Goal: Information Seeking & Learning: Learn about a topic

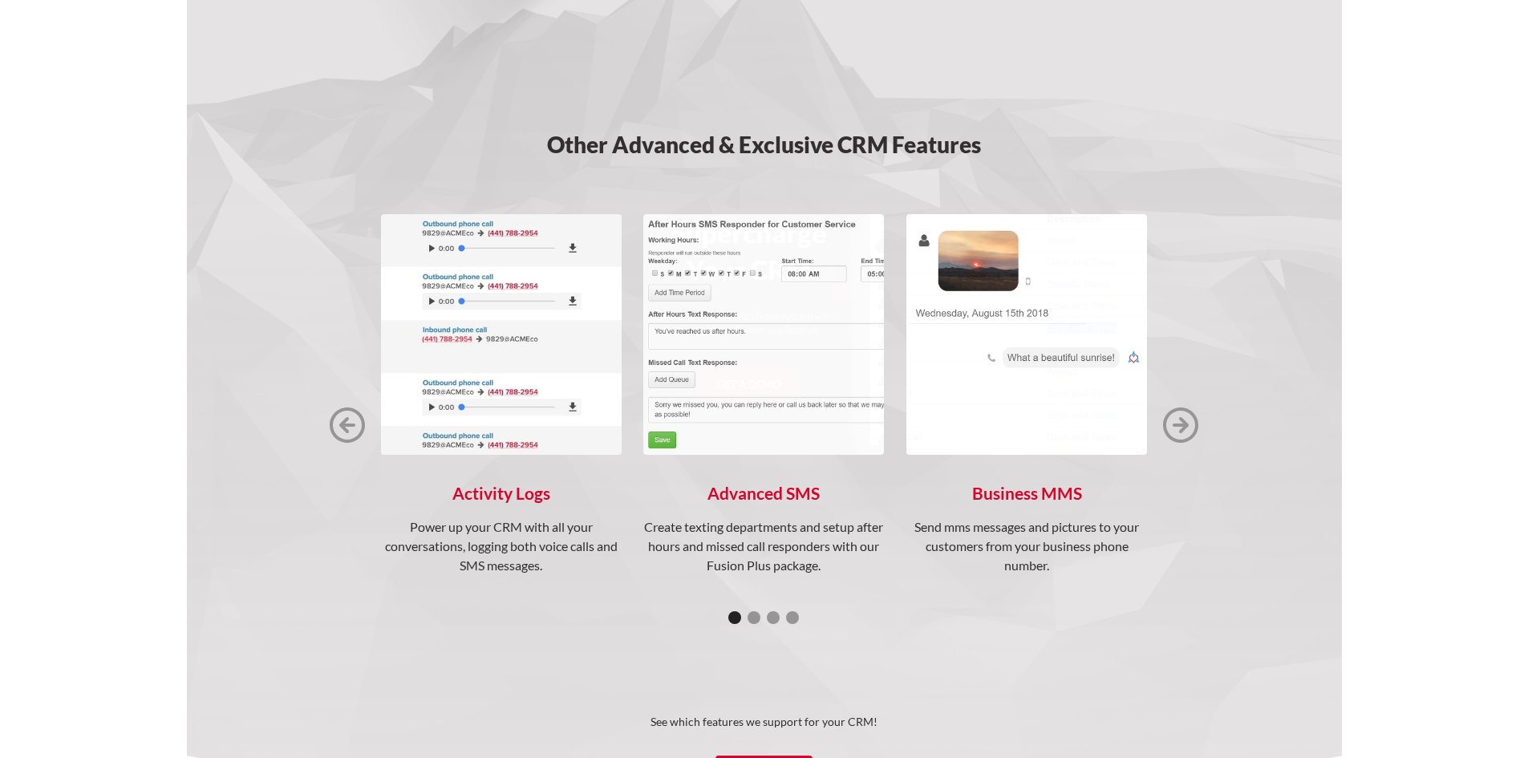
scroll to position [1989, 0]
click at [1173, 422] on img "next slide" at bounding box center [1180, 425] width 35 height 35
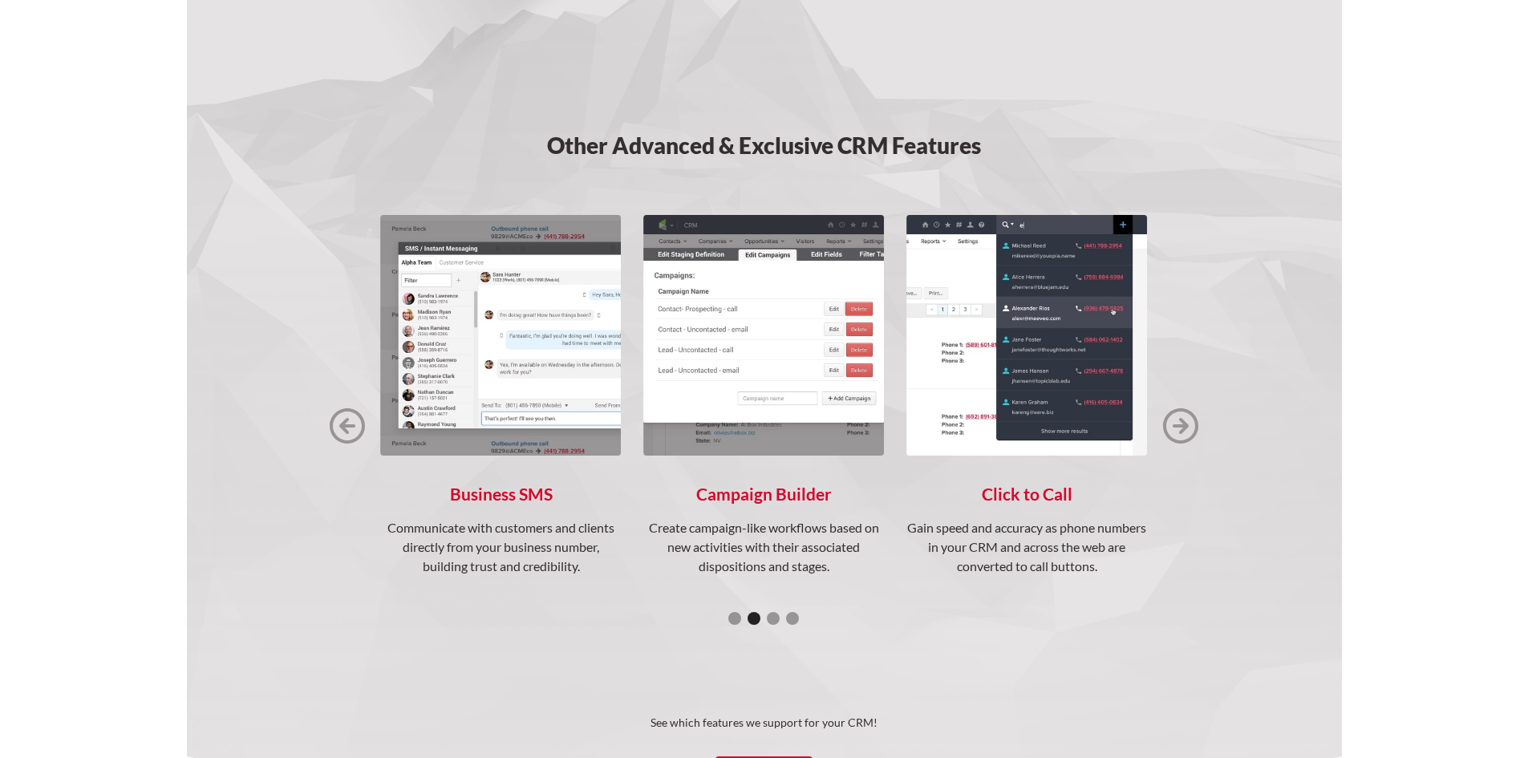
click at [1176, 423] on img "next slide" at bounding box center [1180, 425] width 35 height 35
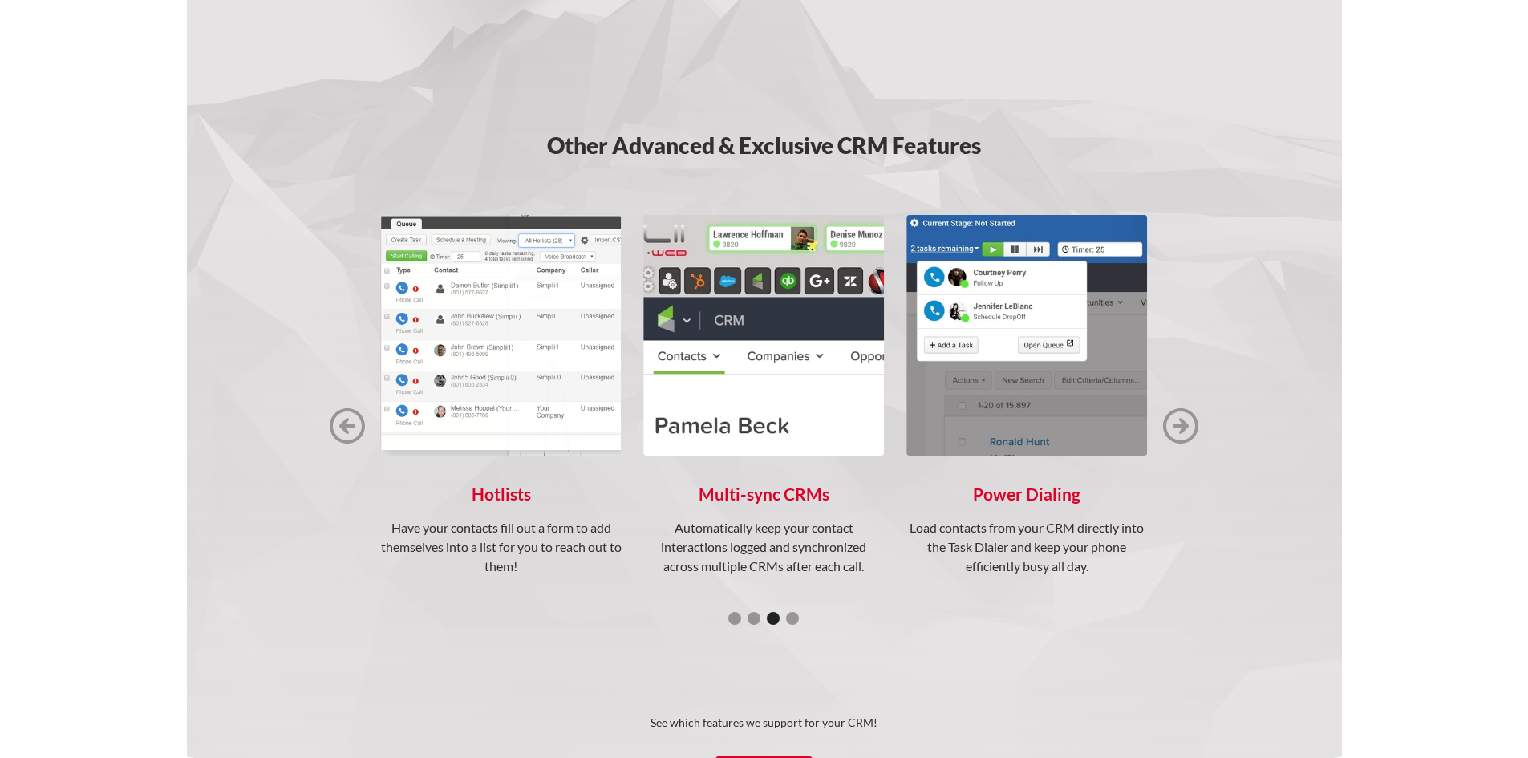
click at [1174, 424] on img "next slide" at bounding box center [1180, 425] width 35 height 35
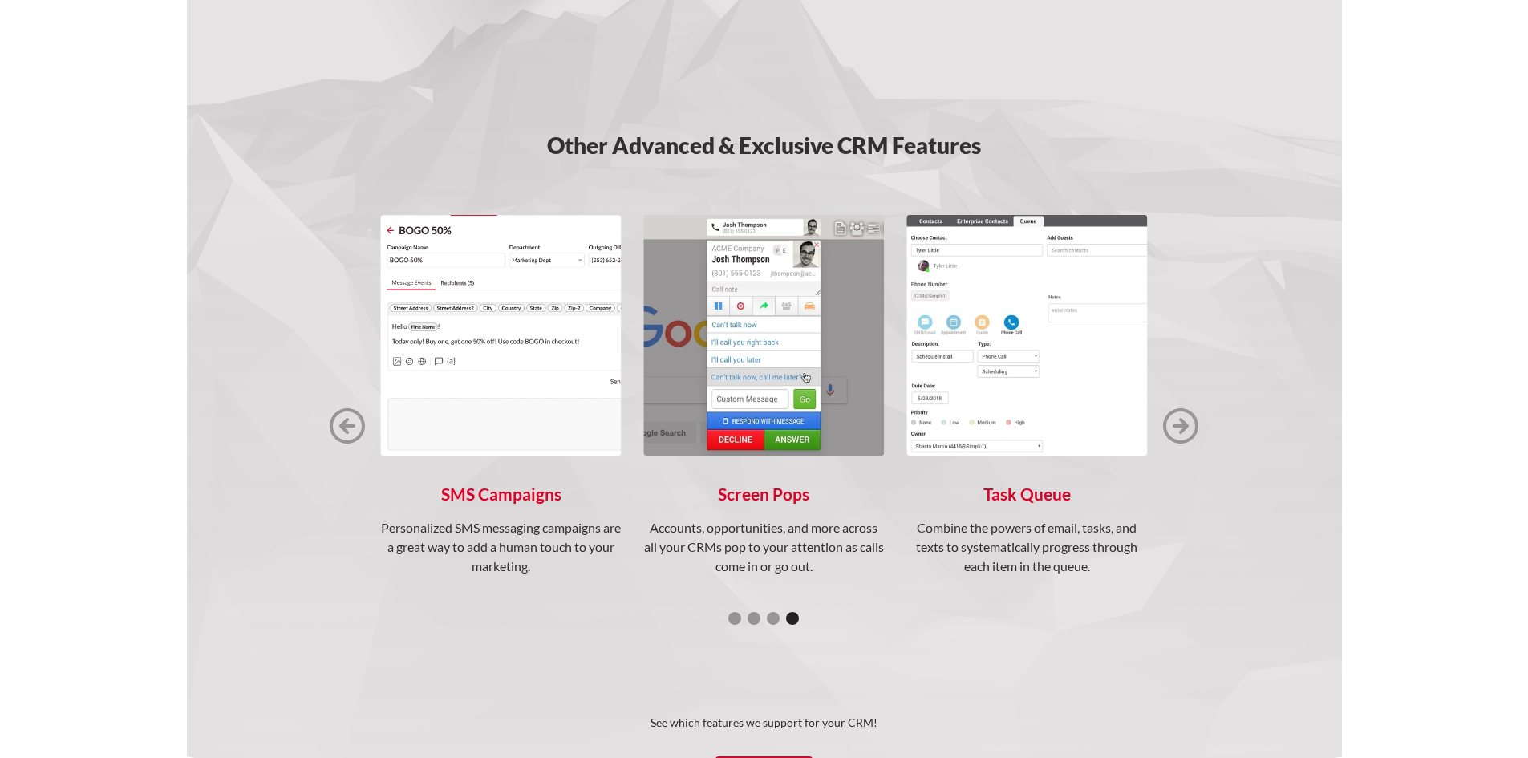
click at [478, 493] on h4 "SMS Campaigns" at bounding box center [501, 493] width 241 height 19
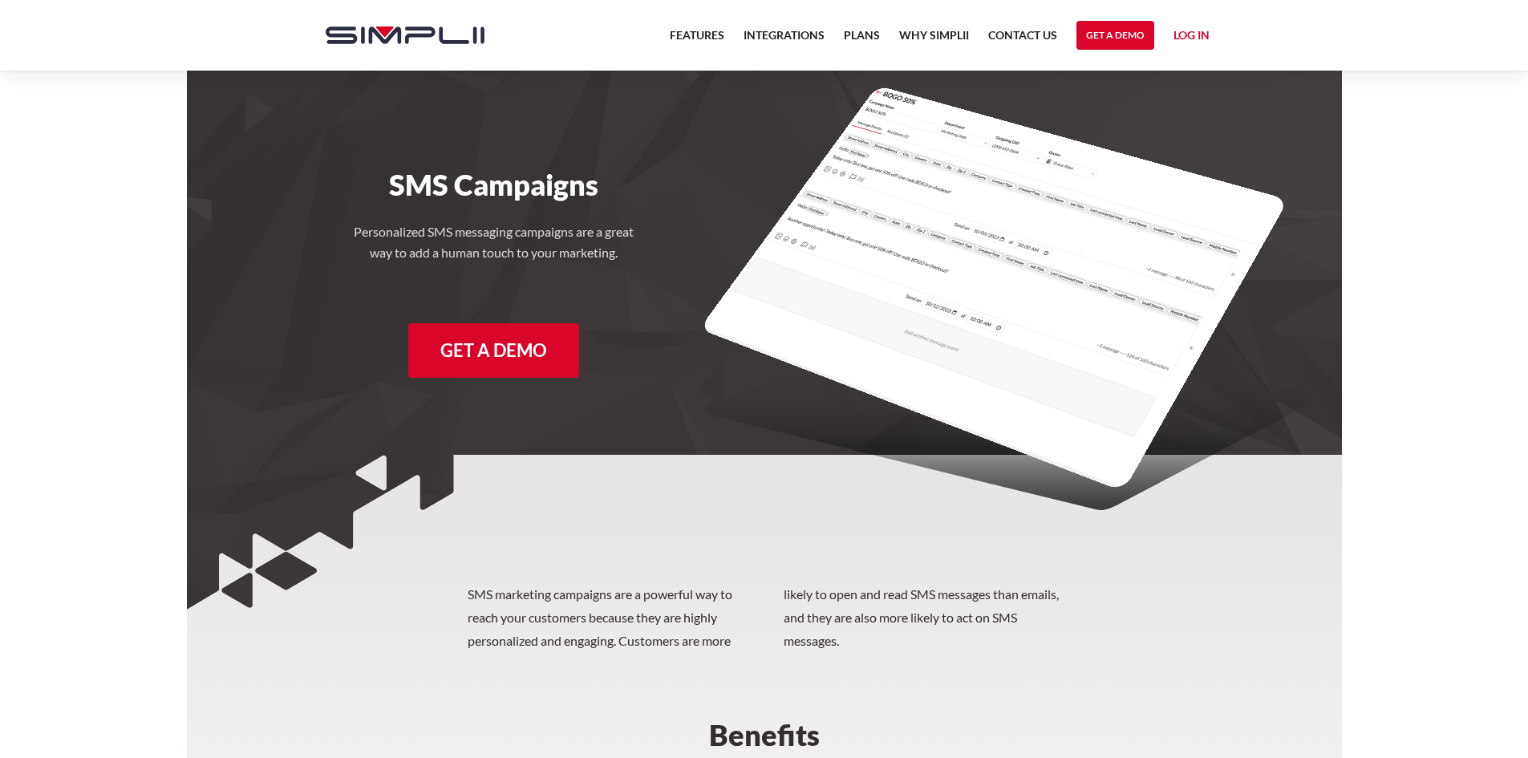
click at [435, 34] on img "home" at bounding box center [405, 35] width 159 height 18
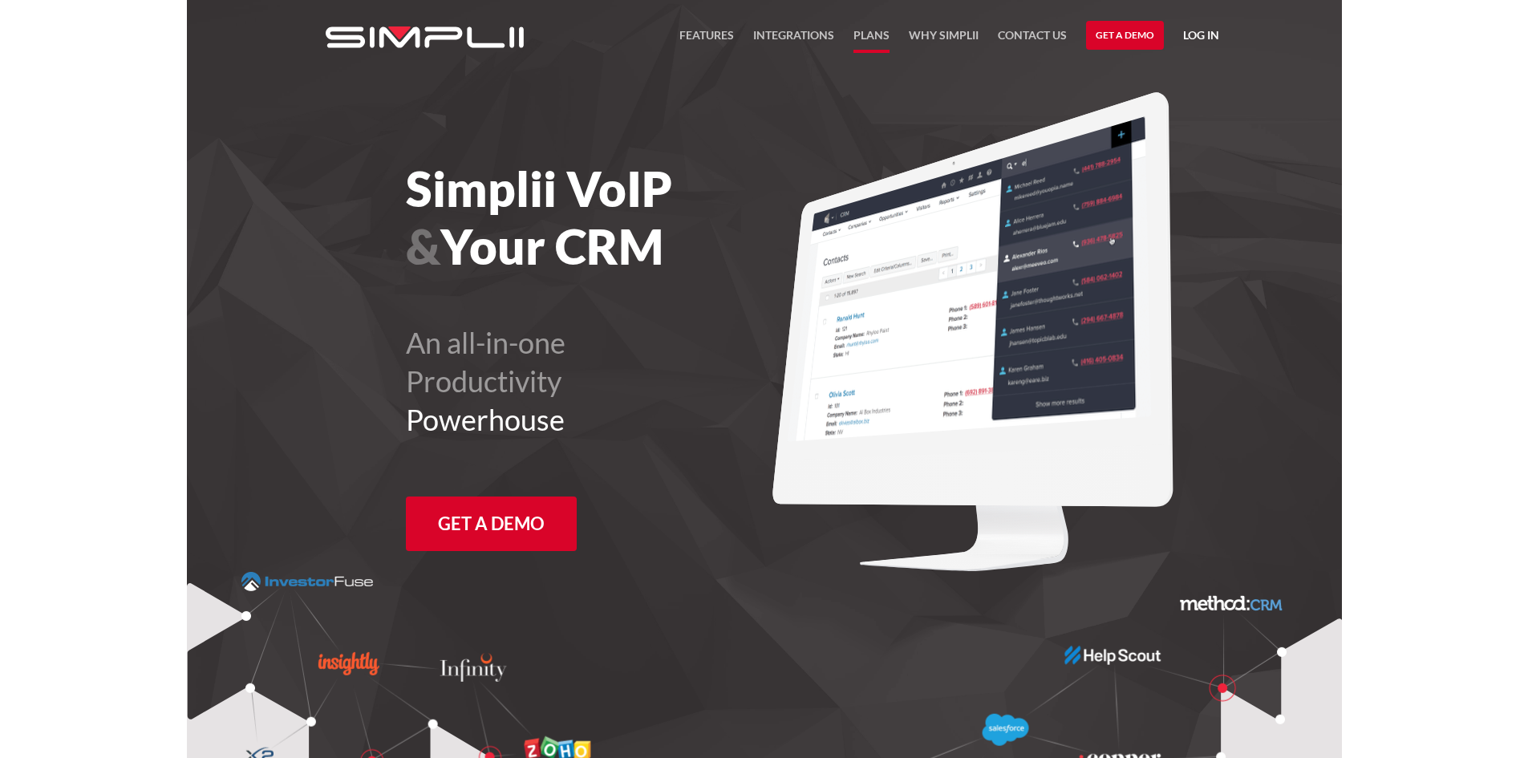
click at [875, 30] on link "Plans" at bounding box center [871, 39] width 36 height 27
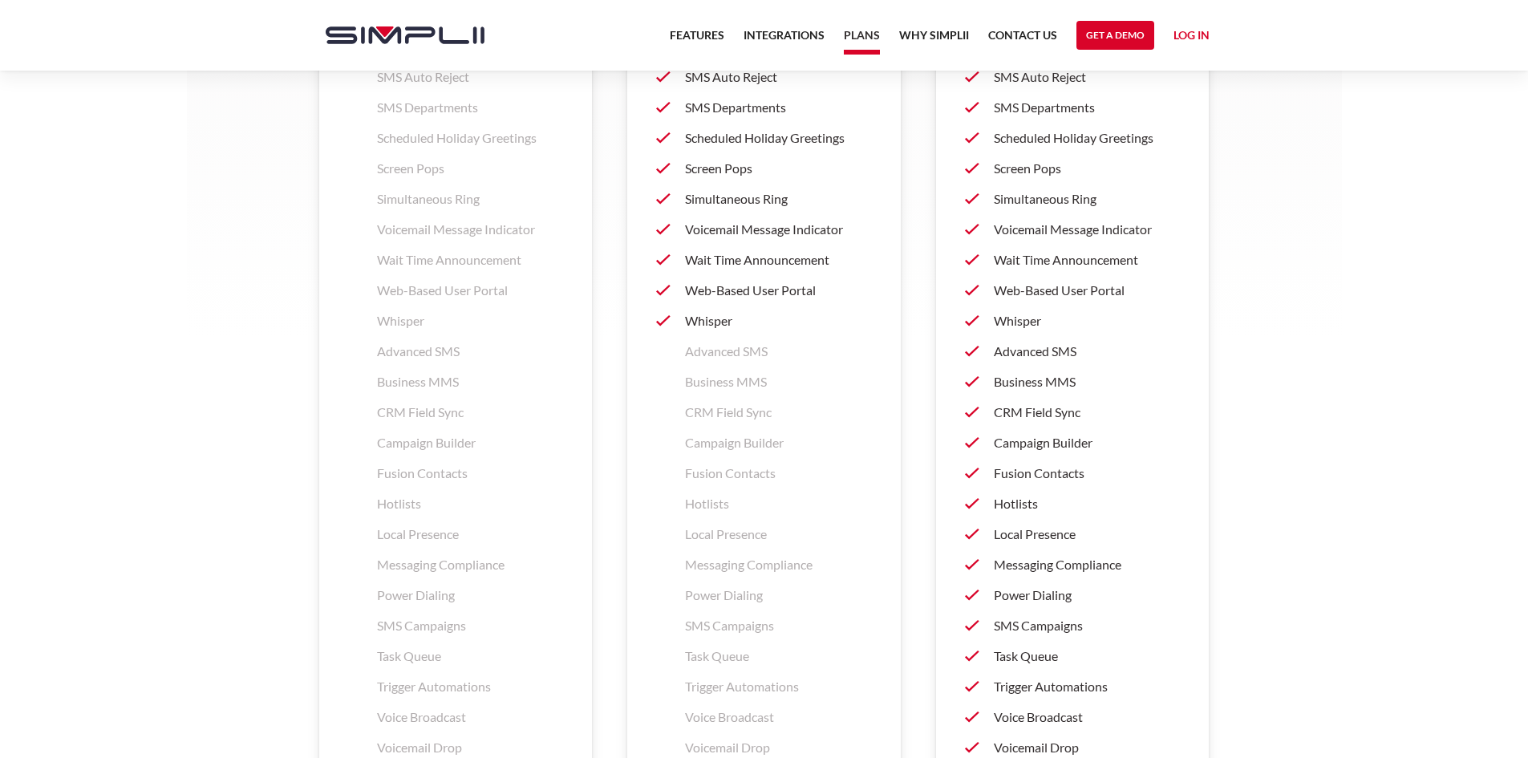
scroll to position [2247, 0]
